Goal: Ask a question: Seek information or help from site administrators or community

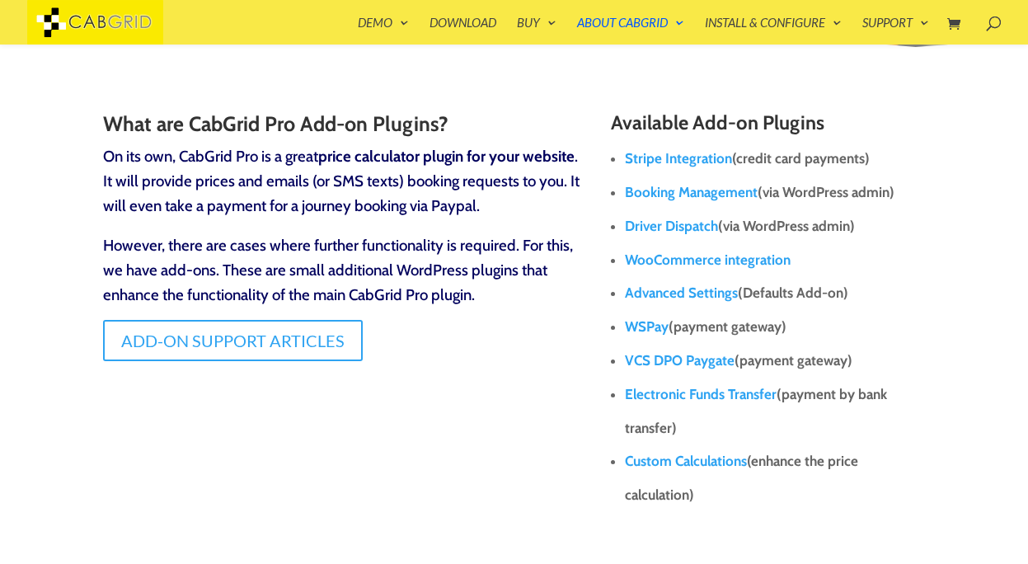
scroll to position [224, 0]
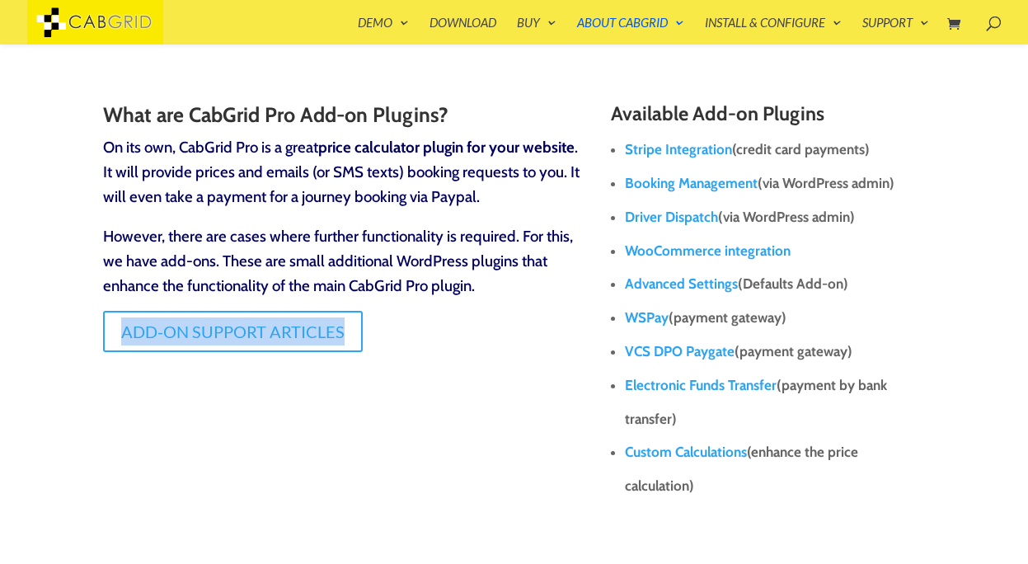
click at [258, 336] on link "Add-on Support Articles" at bounding box center [233, 331] width 260 height 41
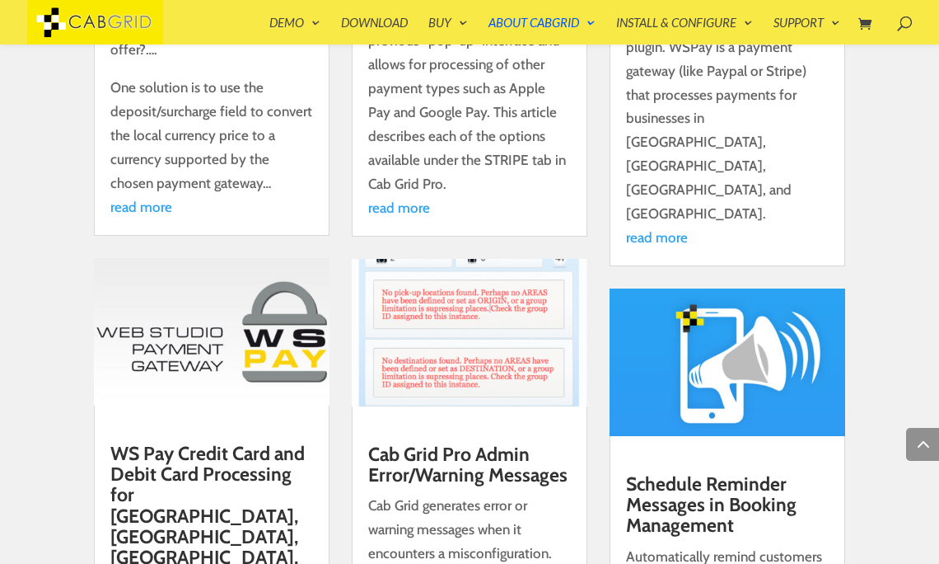
scroll to position [6582, 0]
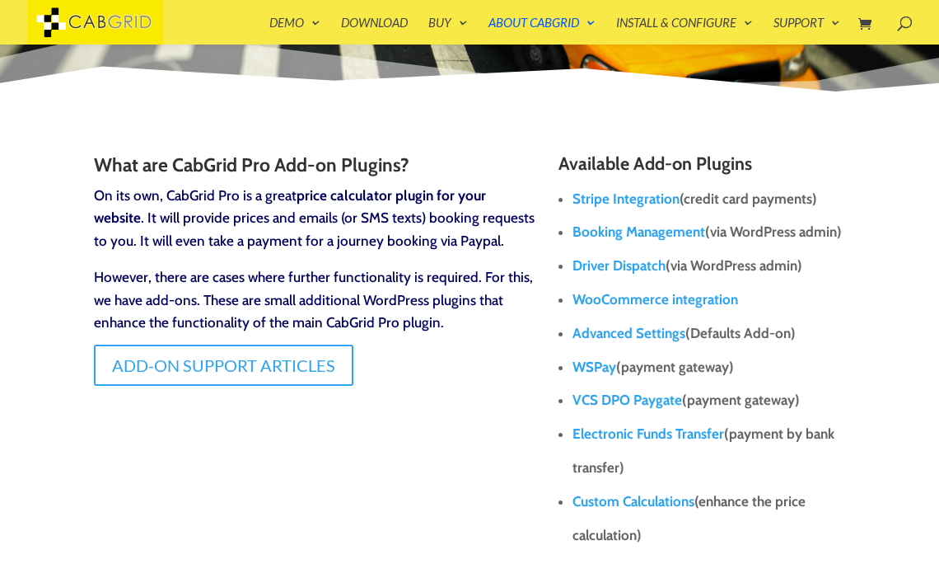
scroll to position [159, 0]
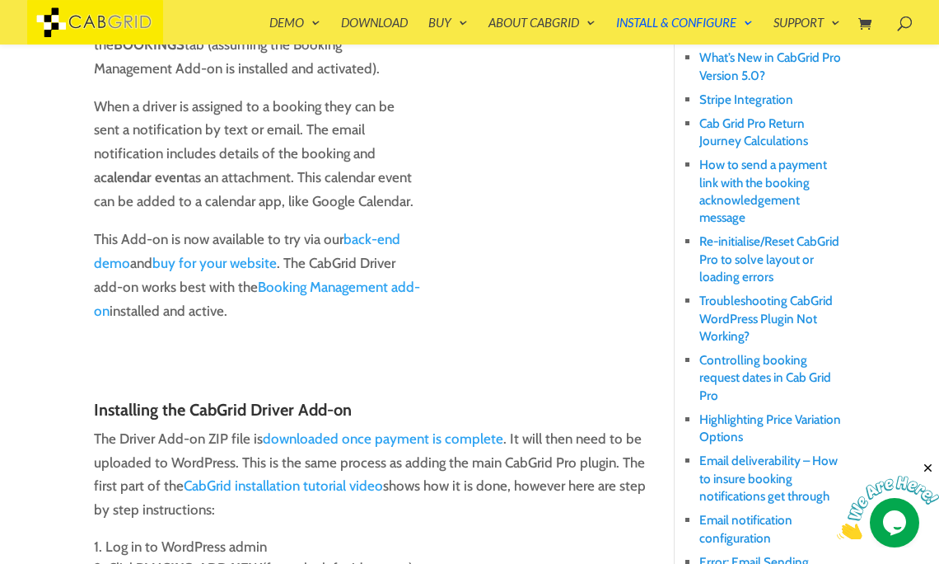
scroll to position [612, 0]
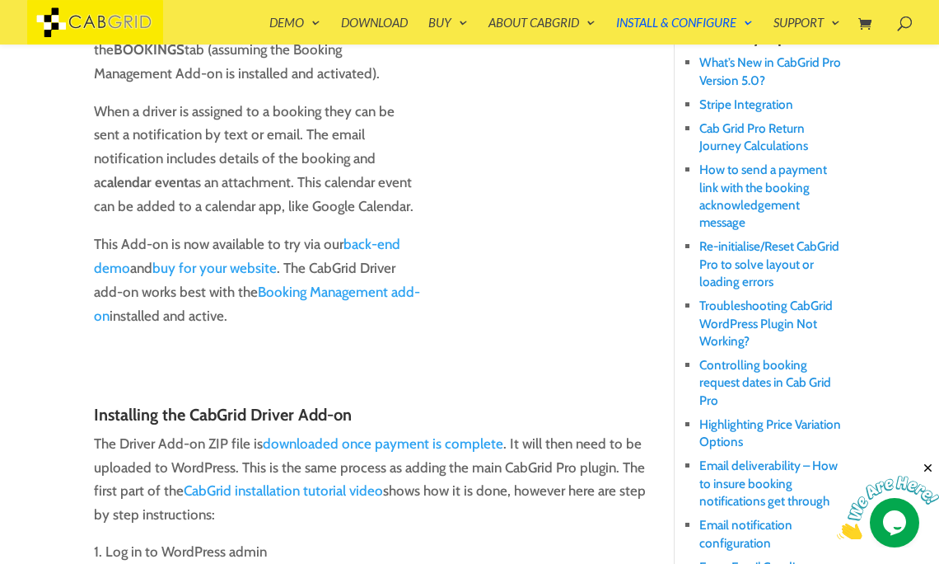
click at [384, 243] on link "back-end demo" at bounding box center [247, 256] width 307 height 40
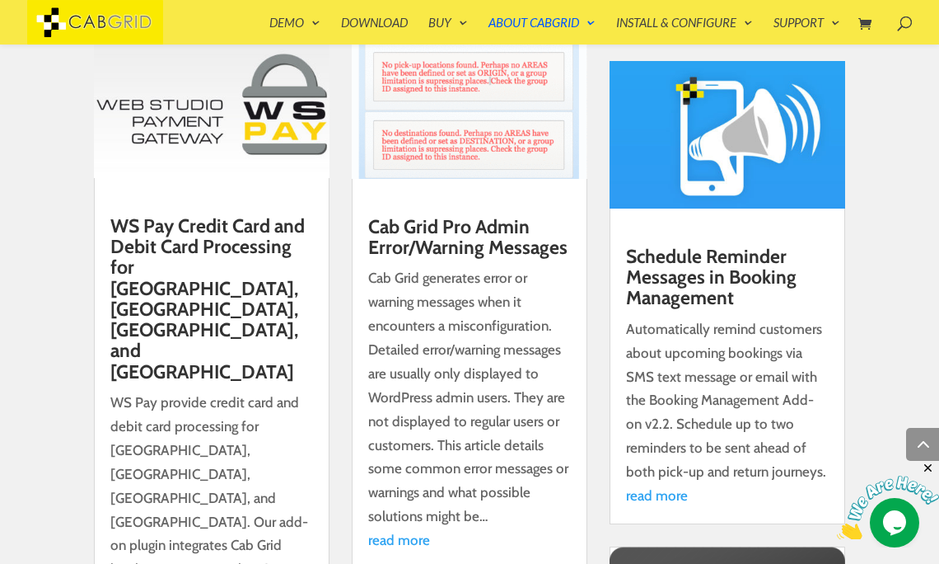
scroll to position [6731, 0]
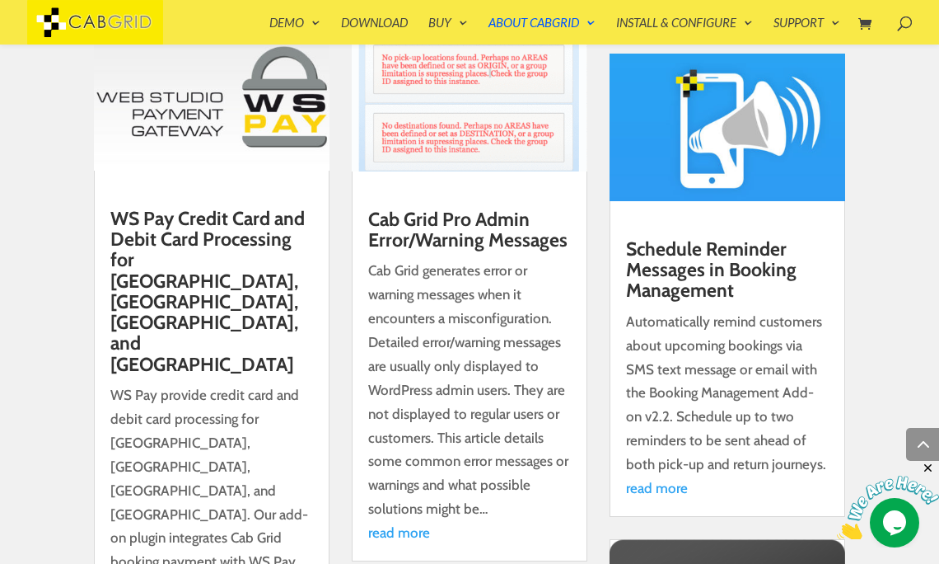
click at [675, 480] on link "read more" at bounding box center [657, 488] width 62 height 16
click at [667, 480] on link "read more" at bounding box center [657, 488] width 62 height 16
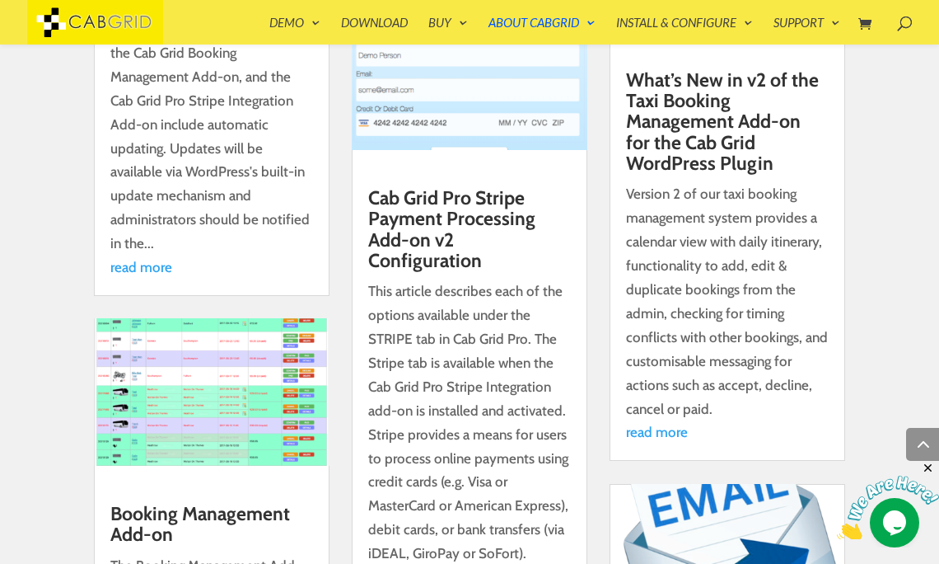
scroll to position [8334, 0]
click at [897, 523] on img at bounding box center [888, 508] width 102 height 65
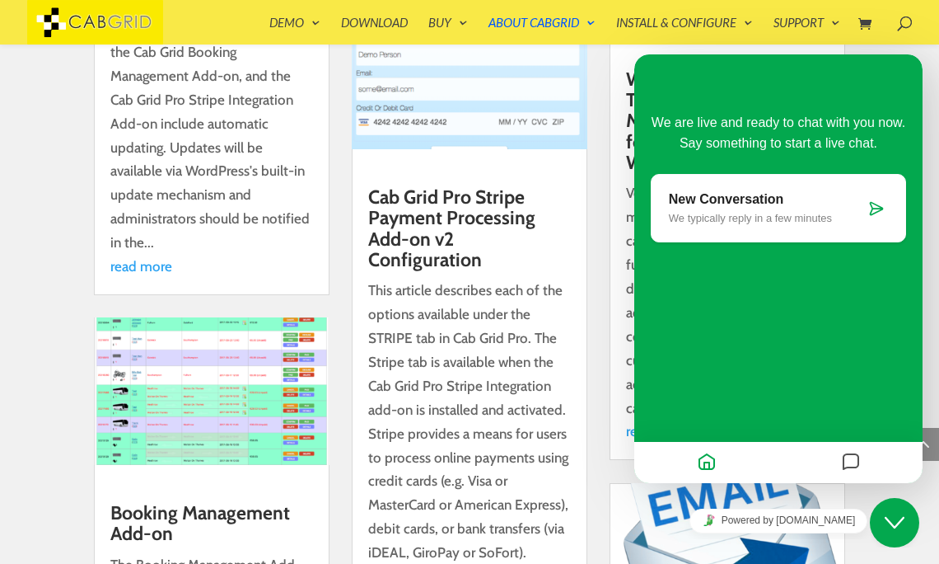
click at [878, 205] on icon at bounding box center [877, 208] width 16 height 16
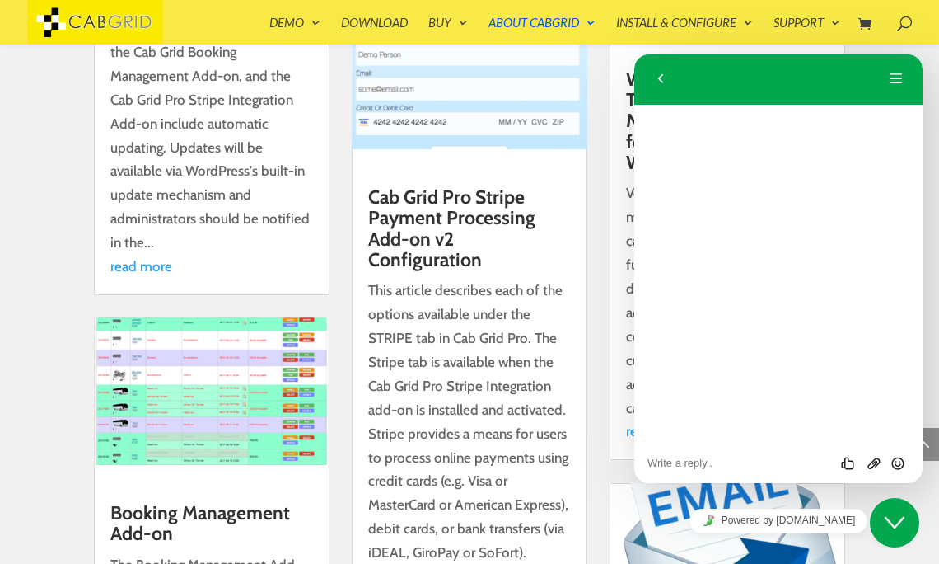
click at [635, 54] on textarea at bounding box center [635, 54] width 0 height 0
type textarea "Hello"
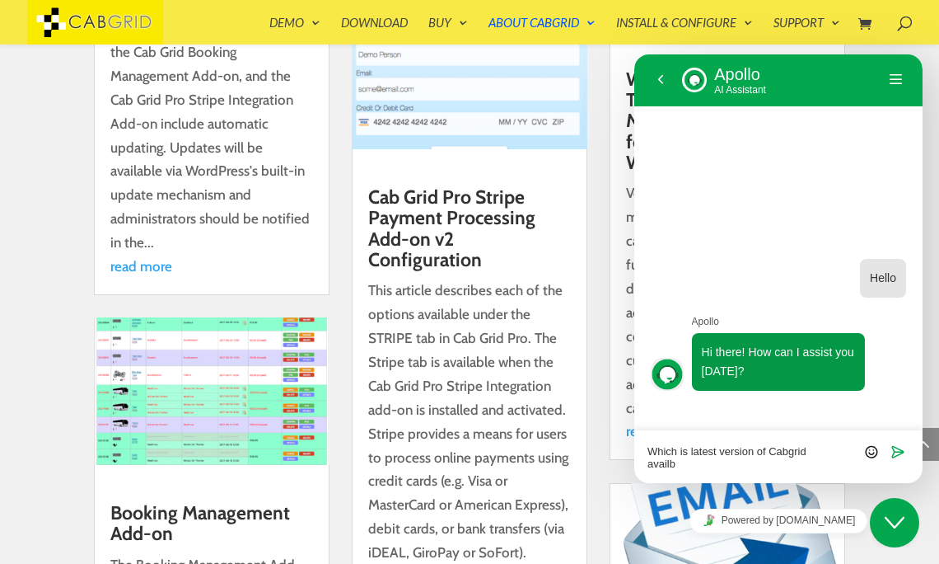
scroll to position [0, 0]
click at [635, 54] on textarea "Which is latest version of Cabgrid availble" at bounding box center [635, 54] width 0 height 0
type textarea "Which is latest version of Cabgrid available?"
click at [897, 454] on icon "Send" at bounding box center [898, 451] width 15 height 15
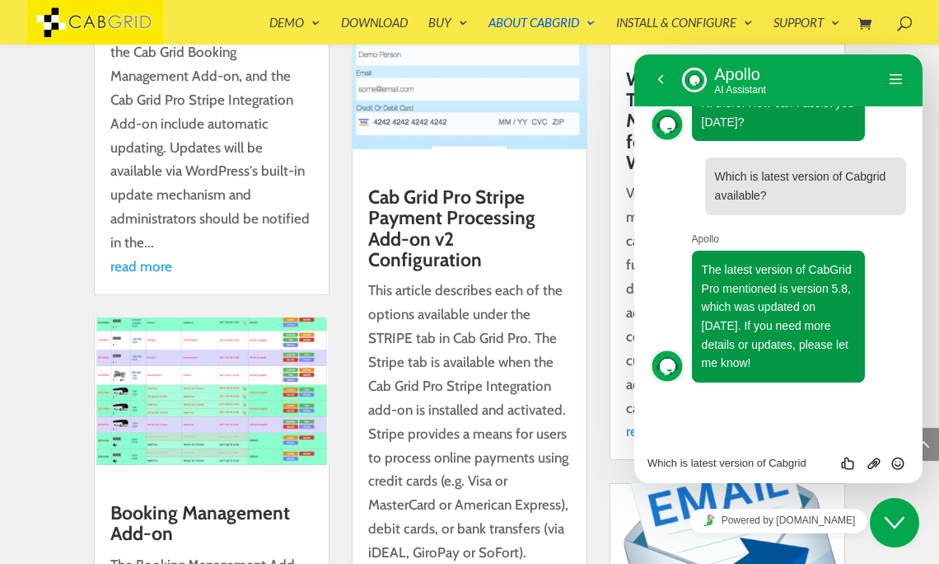
scroll to position [64, 0]
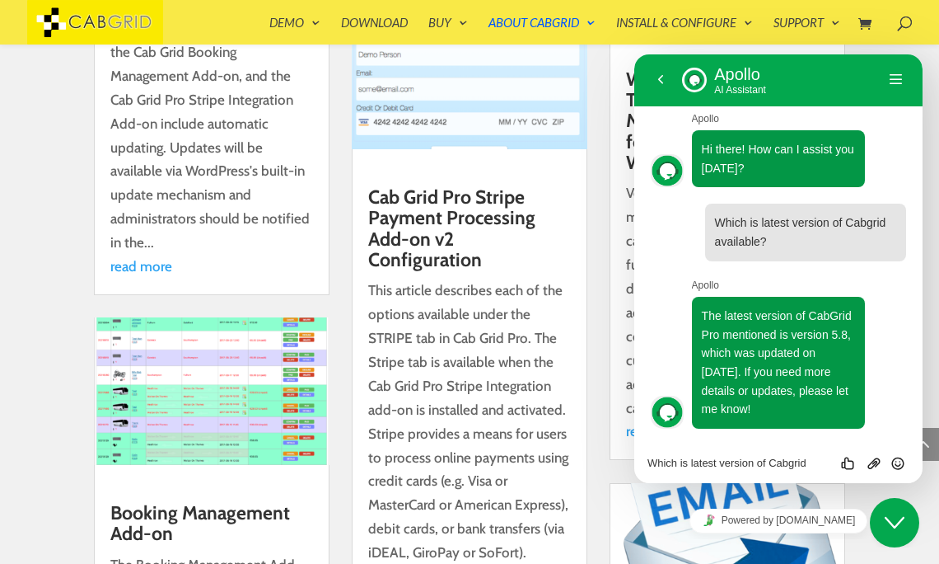
click at [635, 54] on div "Which is latest version of Cabgrid available? Rate this chat Upload File Insert…" at bounding box center [635, 54] width 0 height 0
click at [635, 54] on textarea "Which is latest version of Cabgrid available?" at bounding box center [635, 54] width 0 height 0
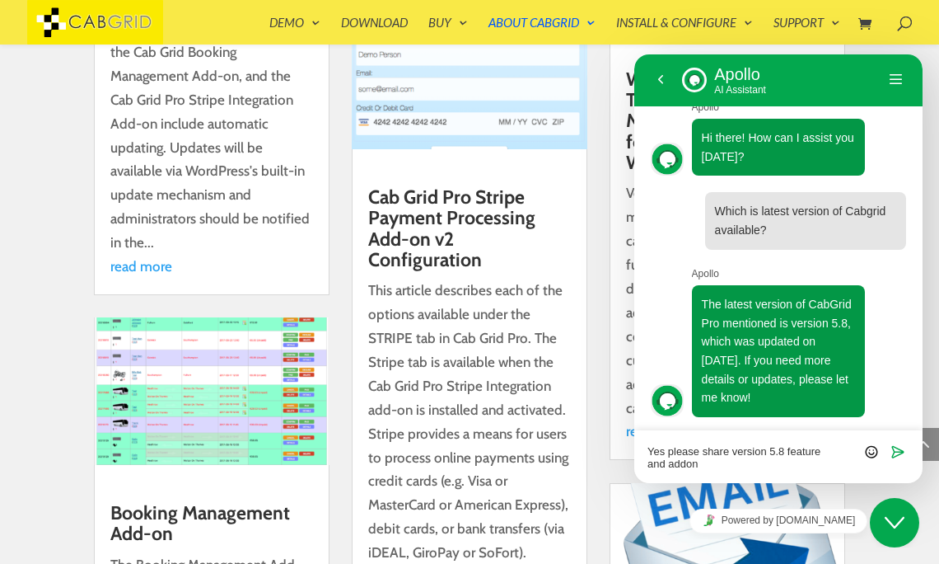
click at [635, 54] on textarea "Yes please share version 5.8 feature and addon" at bounding box center [635, 54] width 0 height 0
type textarea "Yes please share version 5.8 feature and add-on possibility to select thanks"
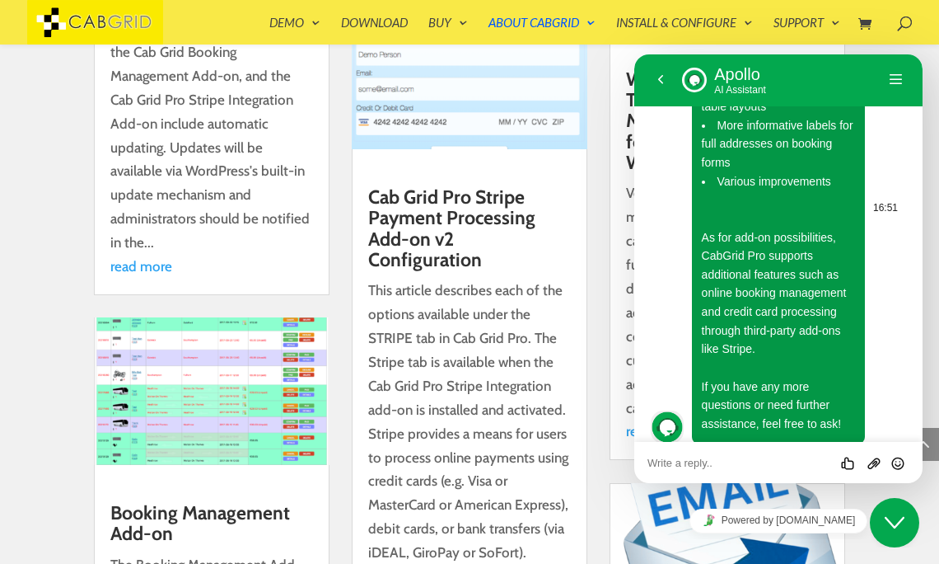
scroll to position [660, 0]
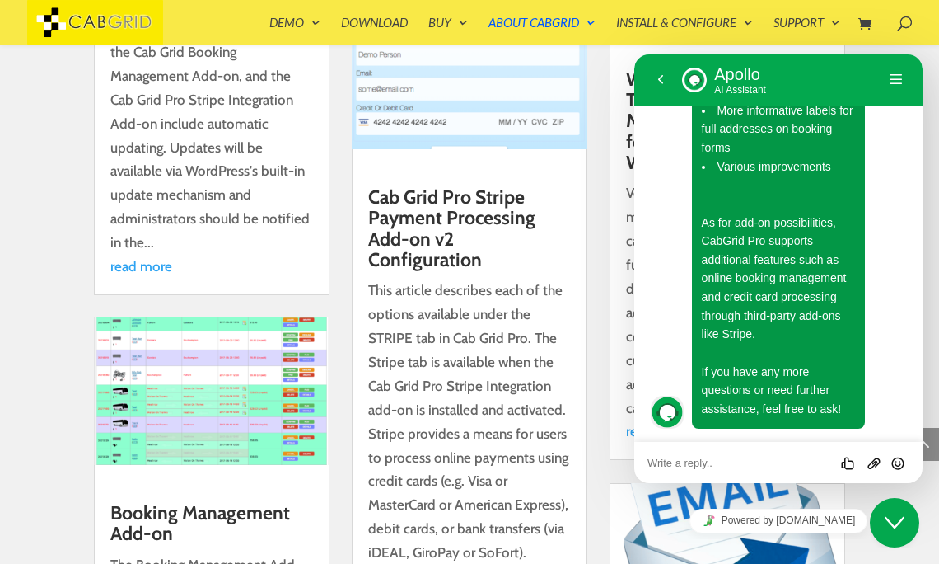
click at [635, 54] on textarea at bounding box center [635, 54] width 0 height 0
click at [635, 54] on textarea "WhasApp and SMS Notification" at bounding box center [635, 54] width 0 height 0
type textarea "WhatsApp and SMS Notifications to the client ?"
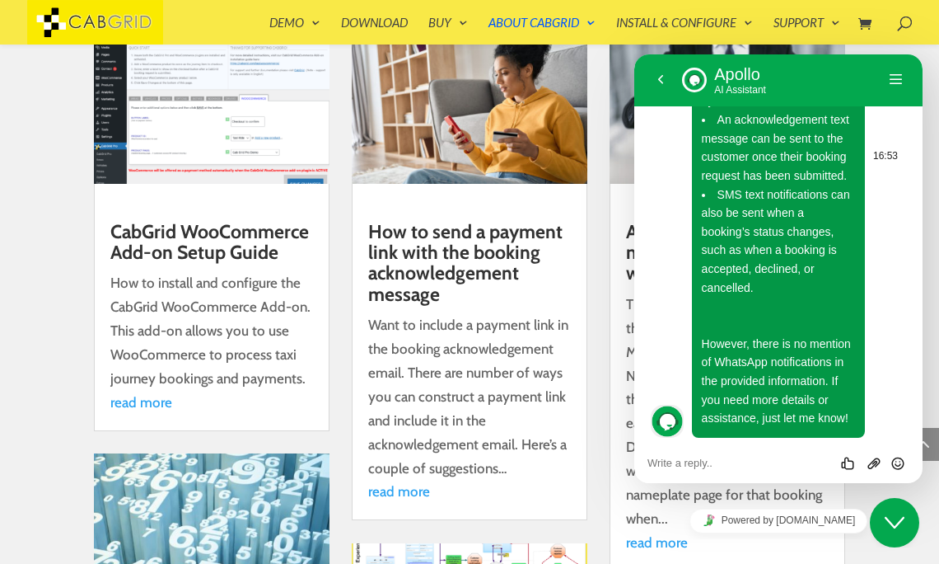
scroll to position [1330, 0]
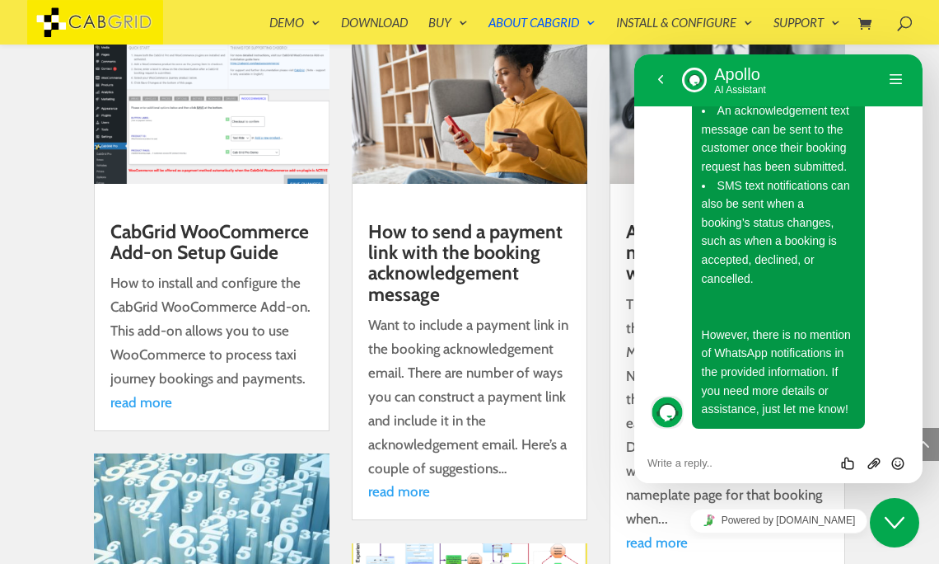
click at [635, 54] on textarea at bounding box center [635, 54] width 0 height 0
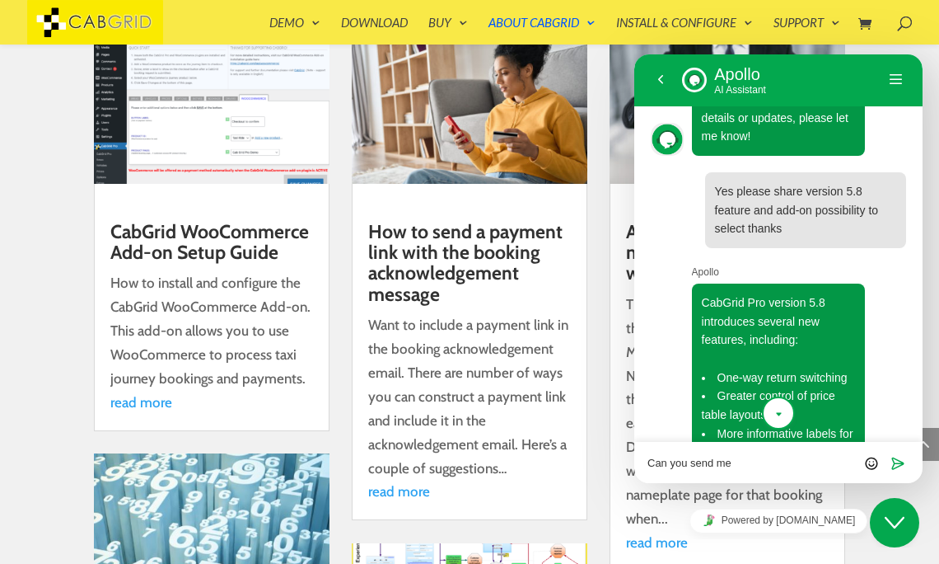
scroll to position [321, 0]
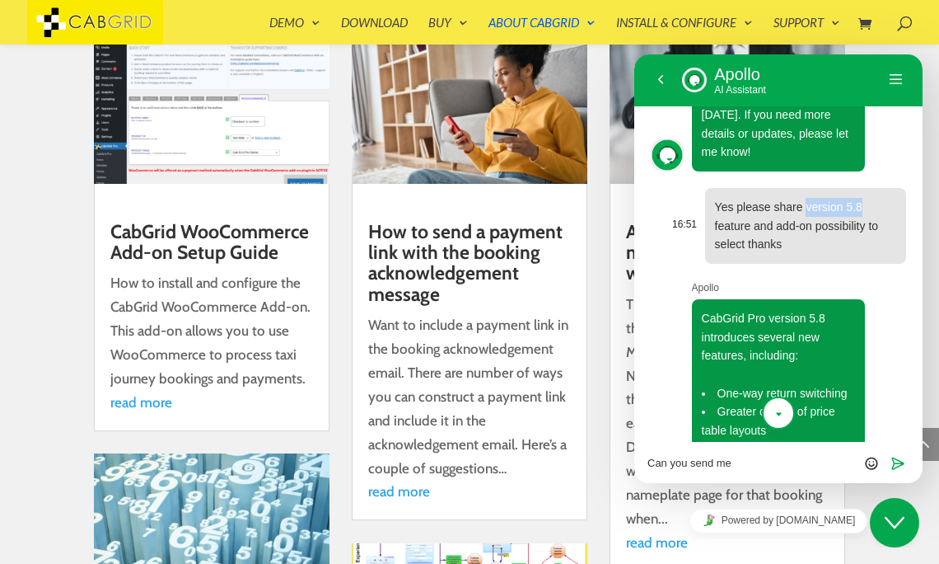
drag, startPoint x: 808, startPoint y: 209, endPoint x: 875, endPoint y: 203, distance: 67.0
click at [875, 203] on p "Yes please share version 5.8 feature and add-on possibility to select thanks" at bounding box center [805, 226] width 181 height 56
copy span "version 5.8"
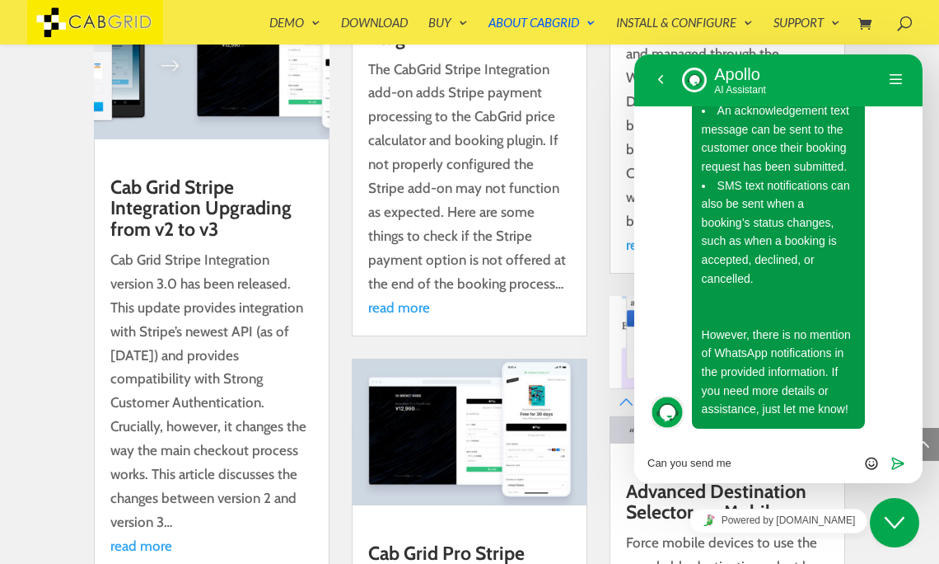
scroll to position [5636, 0]
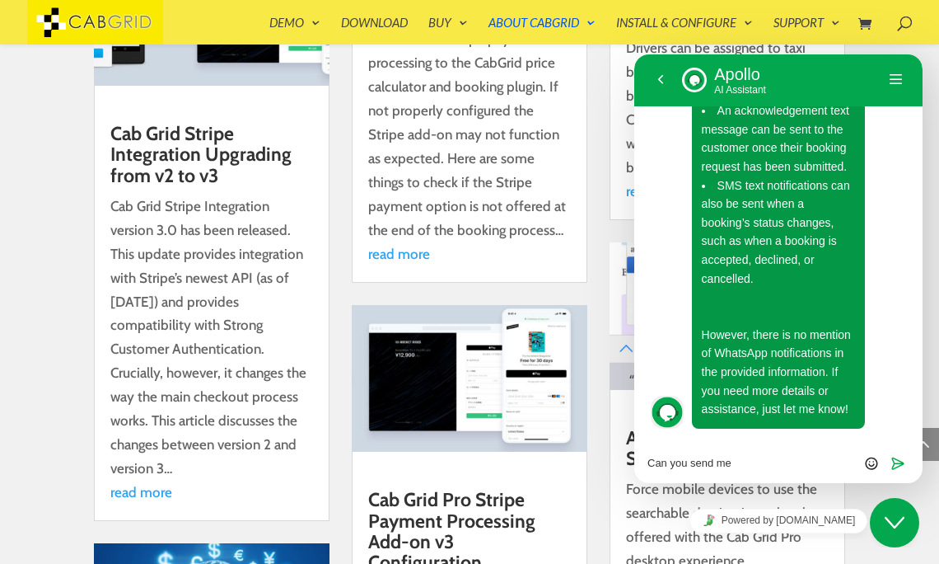
click at [635, 54] on textarea "Can you send me" at bounding box center [635, 54] width 0 height 0
paste textarea "version 5.8"
type textarea "Can you send me version 5.8 web page link"
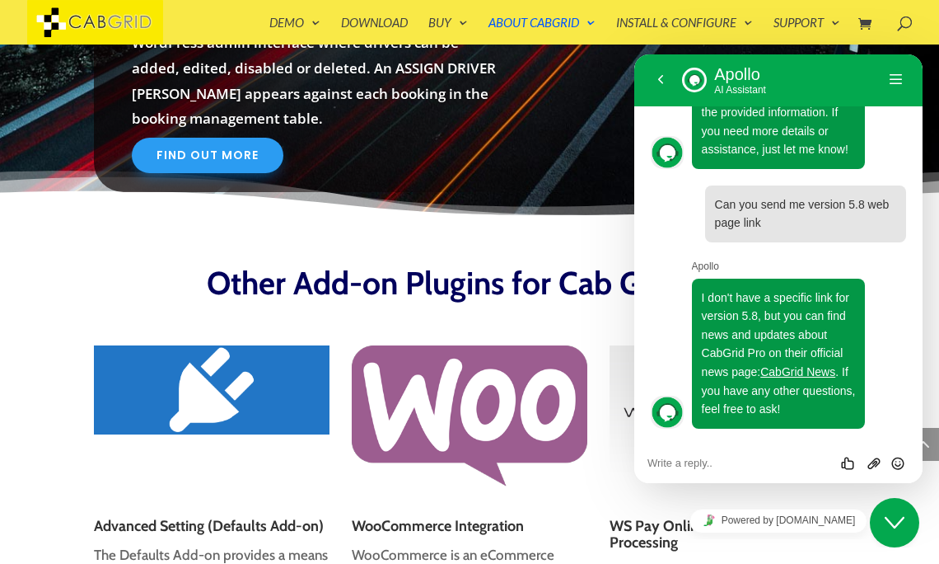
scroll to position [1590, 0]
click at [806, 372] on link "CabGrid News" at bounding box center [798, 371] width 75 height 13
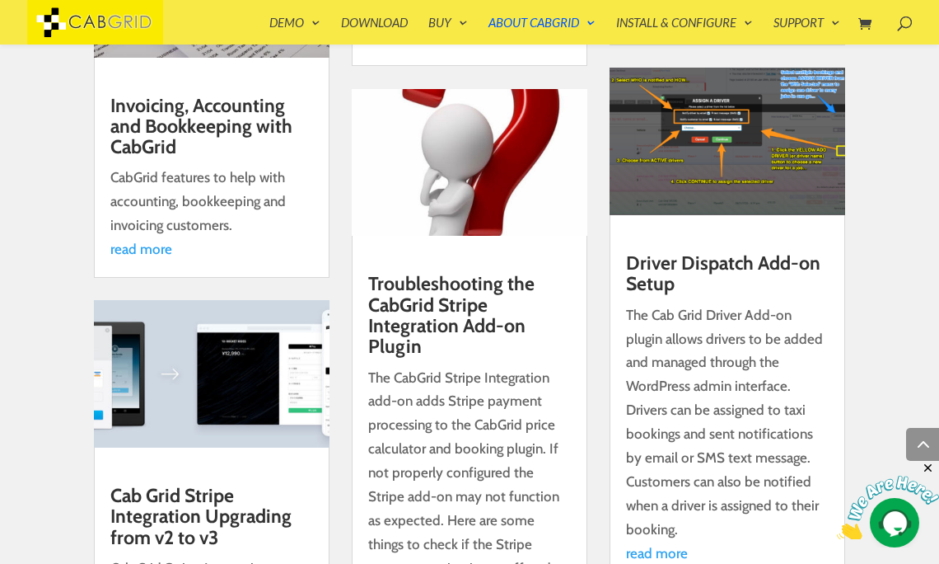
scroll to position [5276, 0]
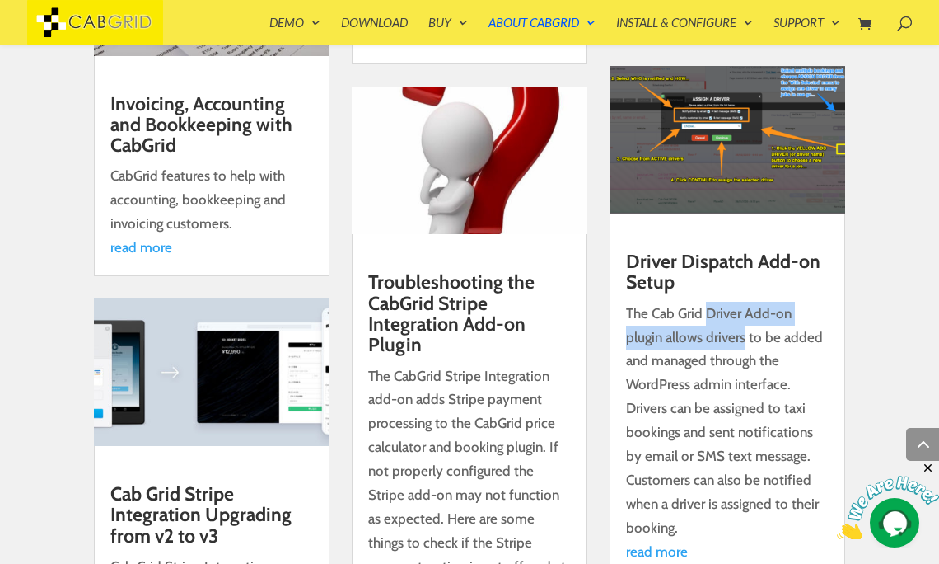
drag, startPoint x: 706, startPoint y: 424, endPoint x: 747, endPoint y: 446, distance: 46.1
click at [747, 446] on p "The Cab Grid Driver Add-on plugin allows drivers to be added and managed throug…" at bounding box center [727, 421] width 203 height 238
click at [895, 528] on img at bounding box center [888, 508] width 102 height 65
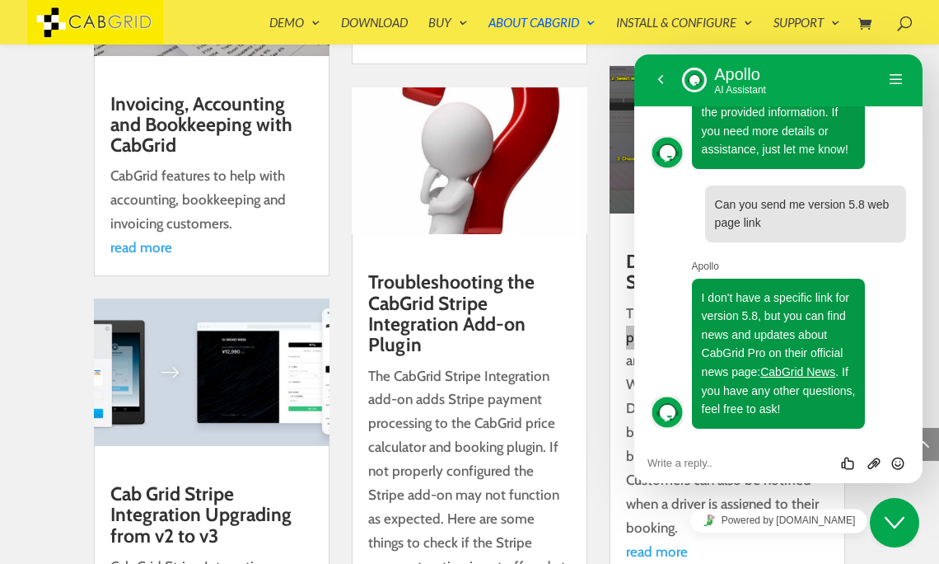
click at [635, 54] on textarea at bounding box center [635, 54] width 0 height 0
click at [635, 54] on textarea "We work with different transfer providers for different driver" at bounding box center [635, 54] width 0 height 0
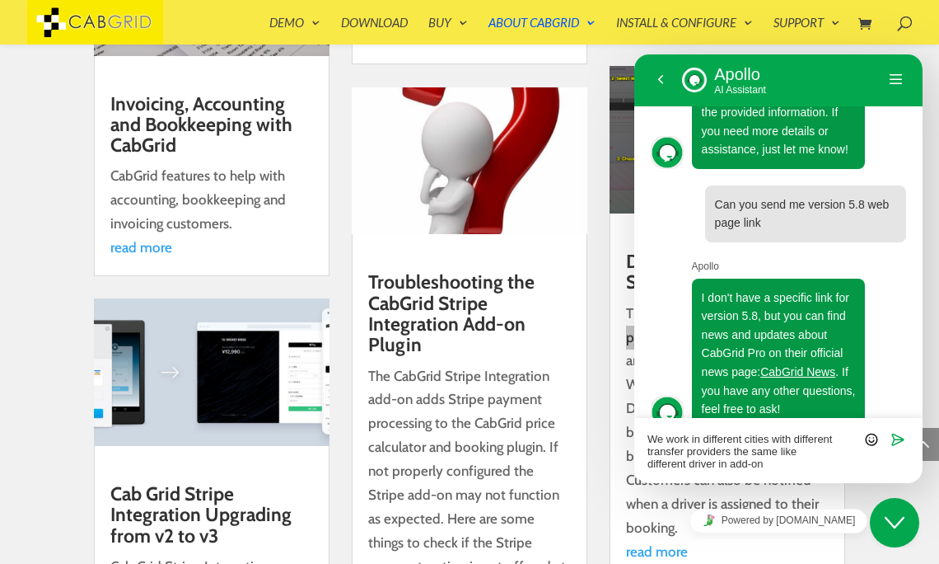
type textarea "We work in different cities with different transfer providers the same like dif…"
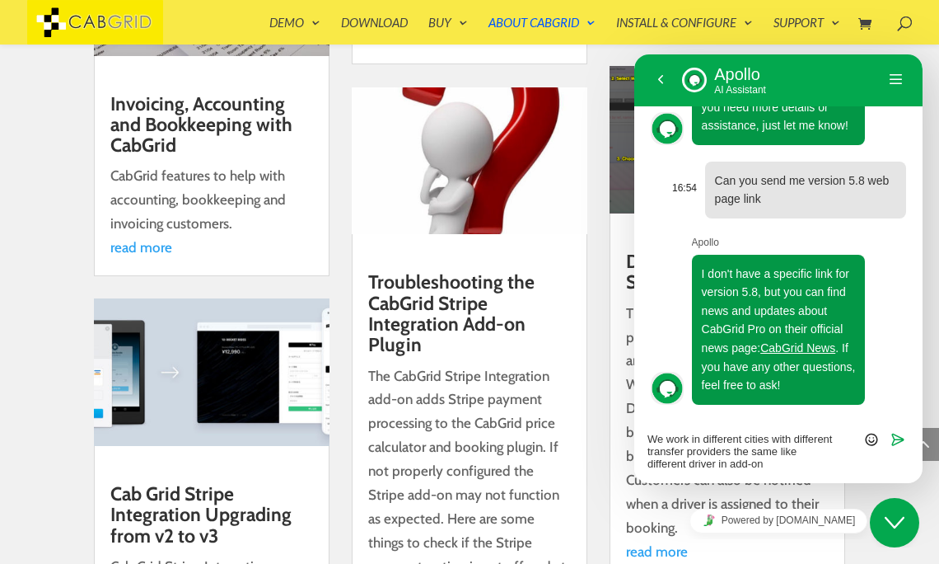
scroll to position [1612, 0]
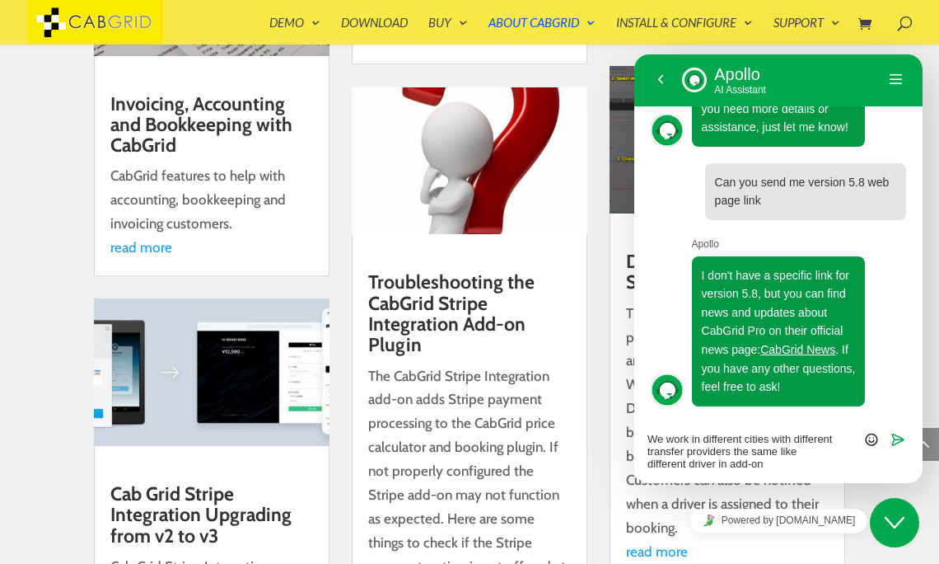
click at [895, 524] on icon "Close Chat This icon closes the chat window." at bounding box center [895, 523] width 20 height 20
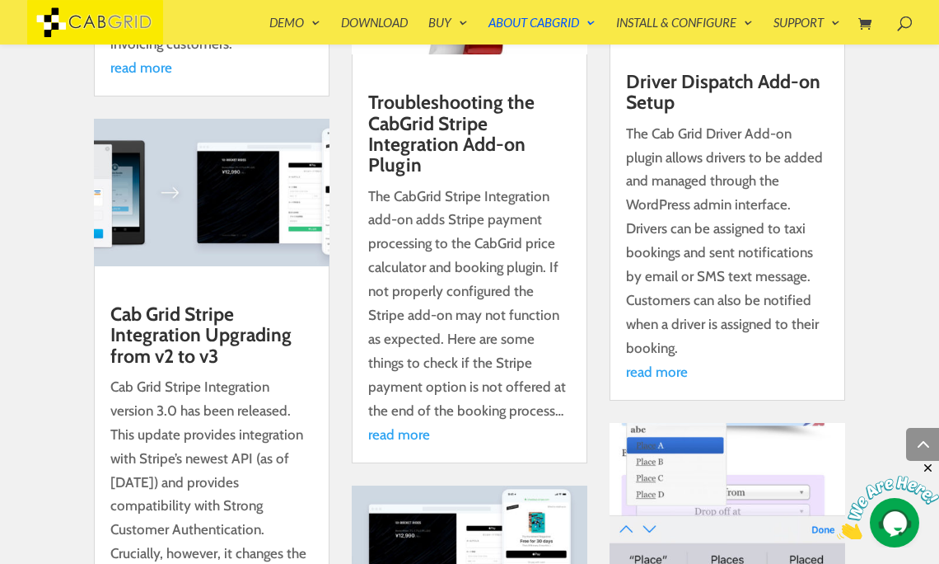
scroll to position [5458, 0]
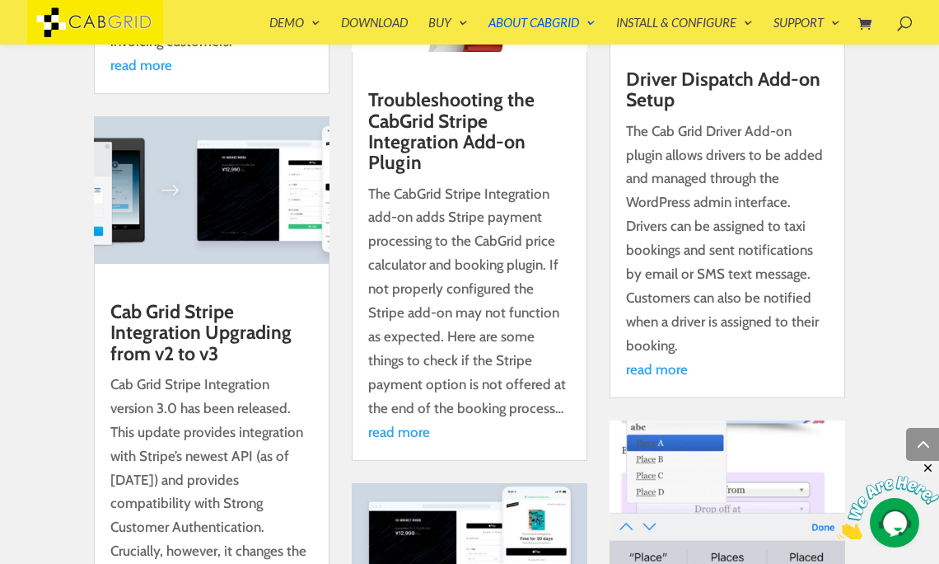
click at [664, 377] on link "read more" at bounding box center [657, 369] width 62 height 16
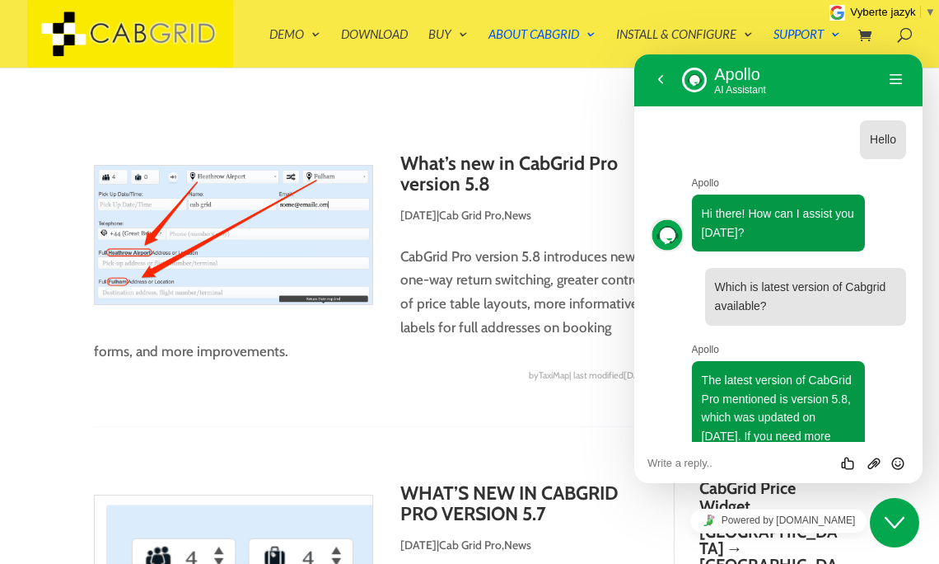
scroll to position [1590, 0]
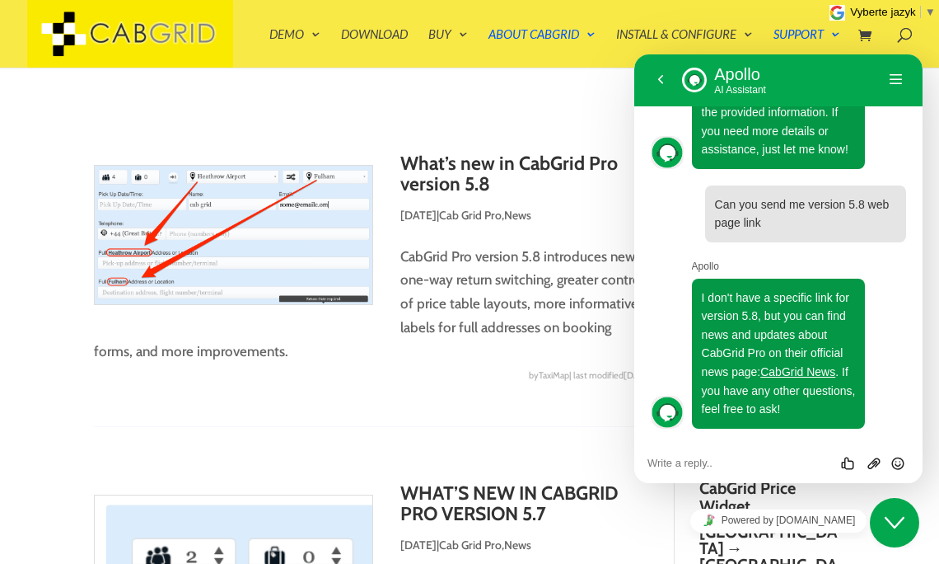
click at [257, 392] on article "What’s new in CabGrid Pro version 5.8 May 4, 2020 (updated: September 12, 2020 …" at bounding box center [373, 290] width 558 height 274
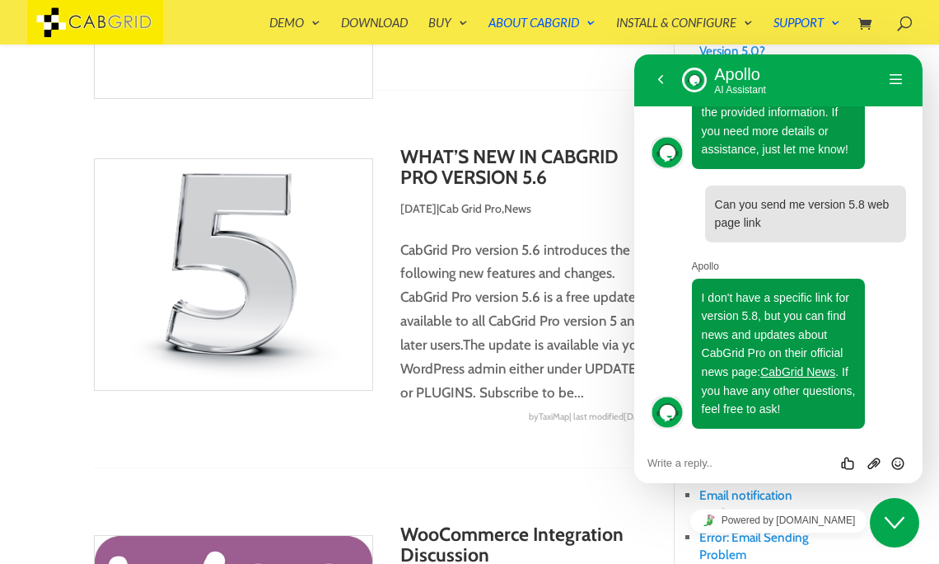
scroll to position [643, 0]
click at [902, 525] on icon "Close Chat This icon closes the chat window." at bounding box center [895, 523] width 20 height 20
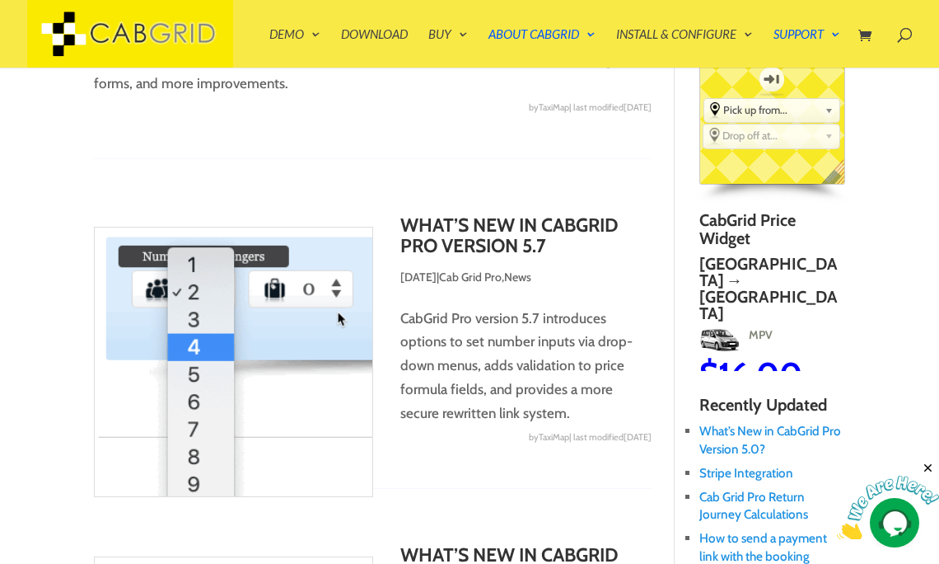
scroll to position [0, 0]
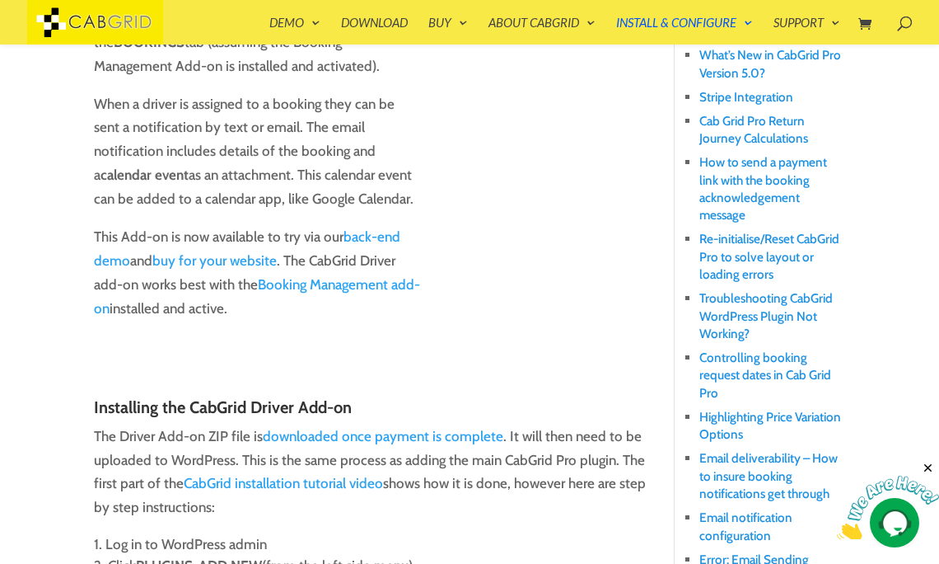
scroll to position [628, 0]
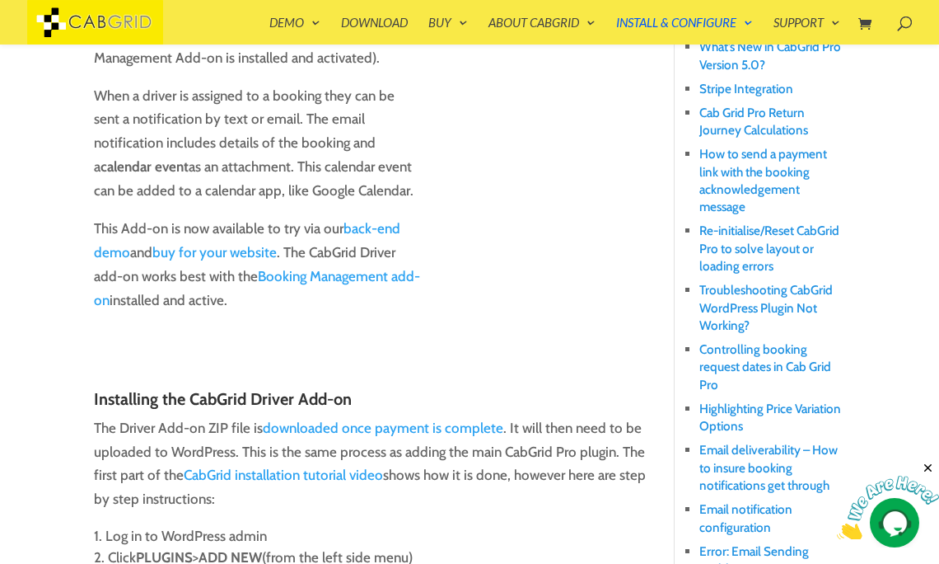
click at [385, 229] on link "back-end demo" at bounding box center [247, 240] width 307 height 40
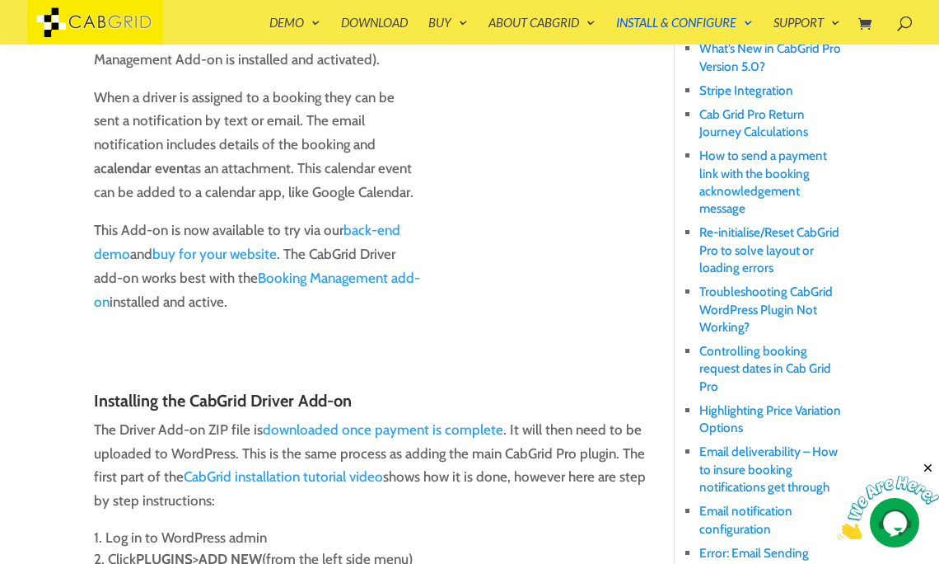
click at [330, 277] on link "Booking Management add-on" at bounding box center [257, 289] width 326 height 40
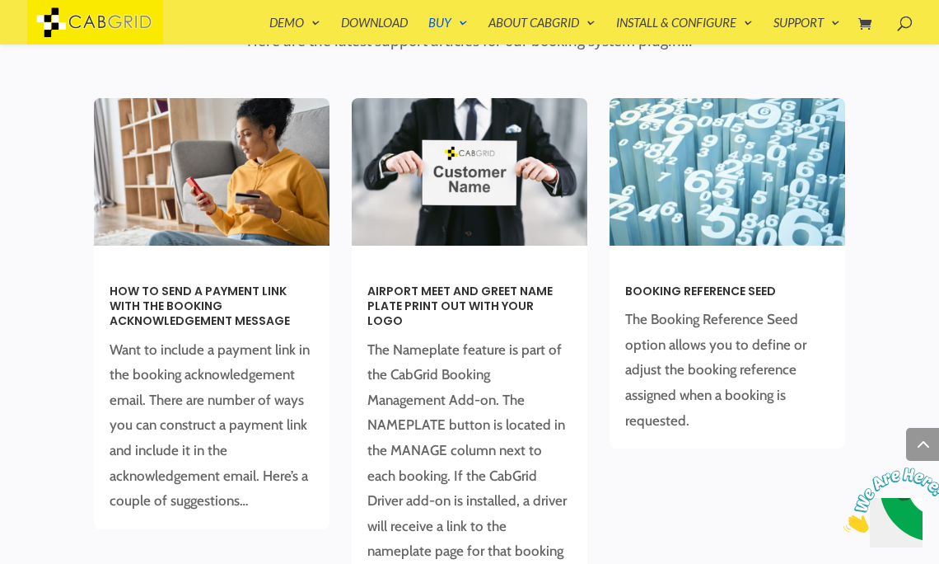
scroll to position [3804, 0]
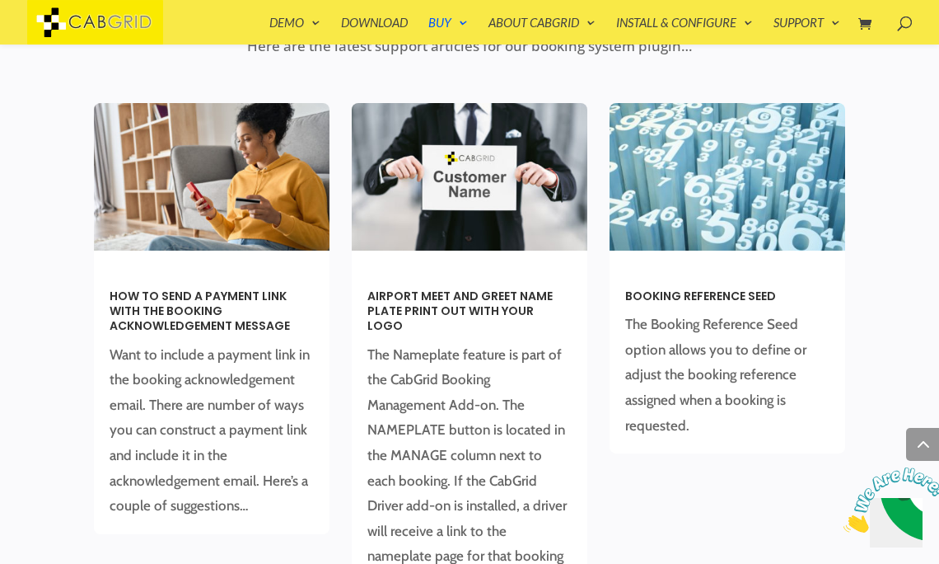
click at [708, 415] on div "Booking Reference Seed 0 Comments The Booking Reference Seed option allows you …" at bounding box center [728, 290] width 236 height 375
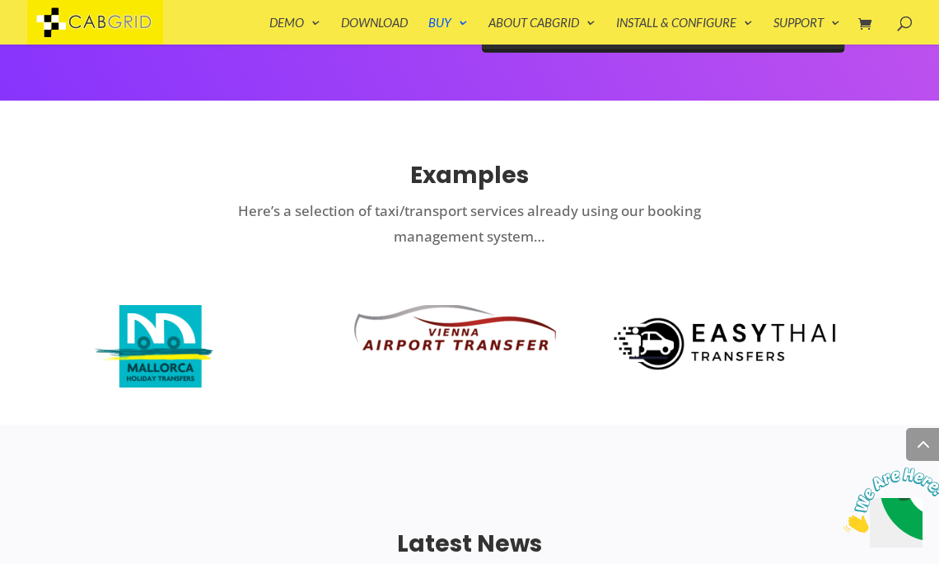
scroll to position [3272, 0]
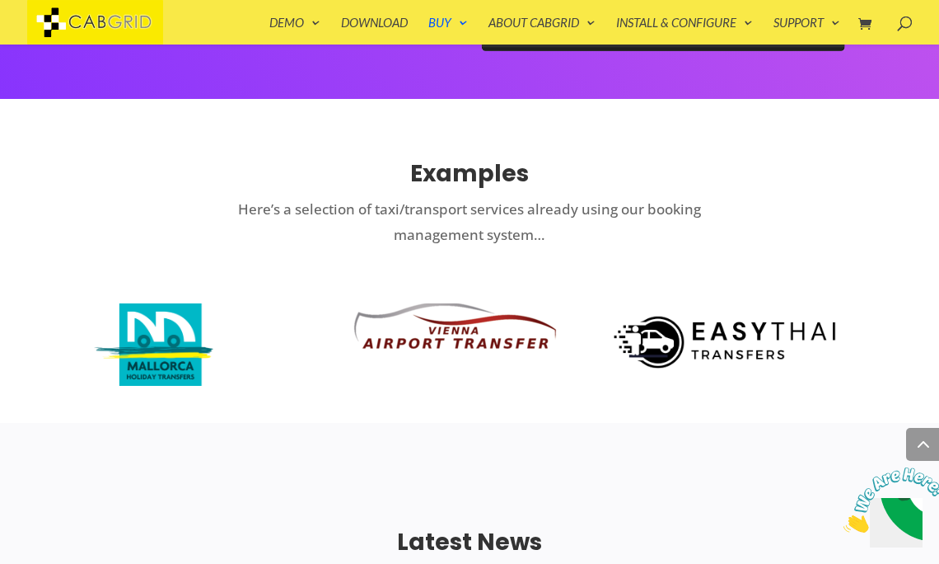
click at [732, 303] on img at bounding box center [728, 337] width 236 height 69
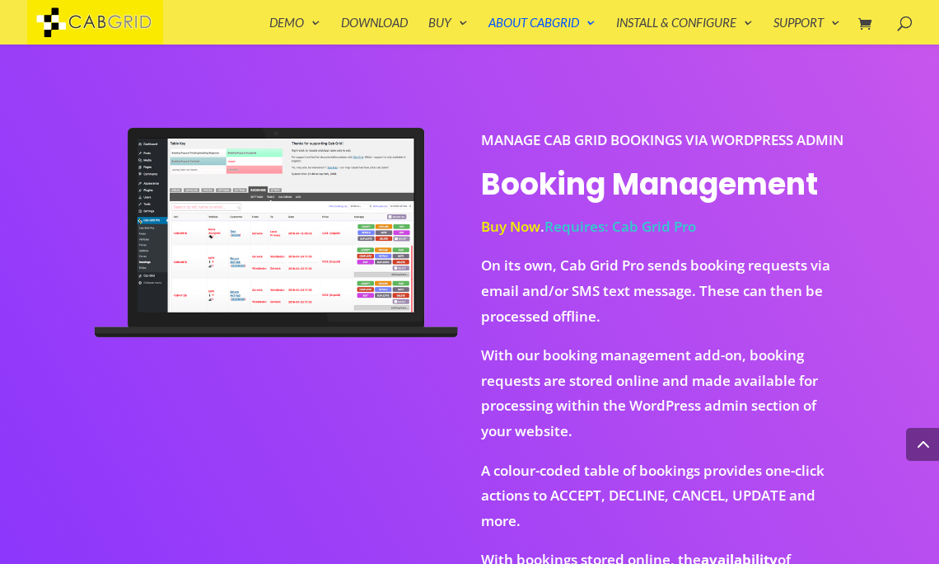
scroll to position [1253, 0]
